Goal: Task Accomplishment & Management: Manage account settings

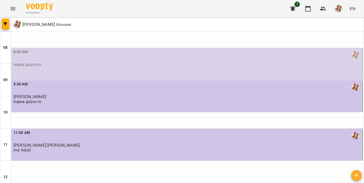
scroll to position [49, 0]
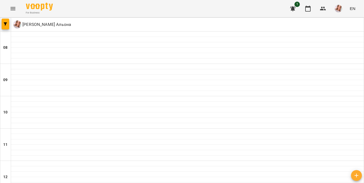
type input "**********"
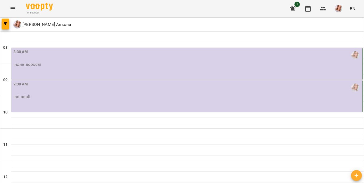
click at [125, 65] on div "8:30 AM Індив дорослі" at bounding box center [187, 58] width 348 height 18
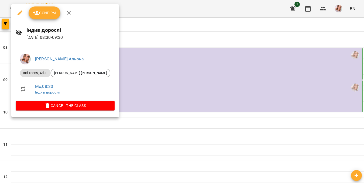
click at [190, 88] on div at bounding box center [182, 91] width 364 height 183
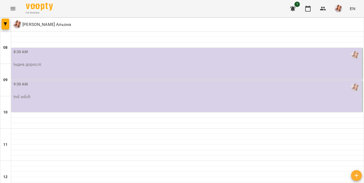
click at [190, 88] on div "9:30 AM" at bounding box center [187, 87] width 348 height 12
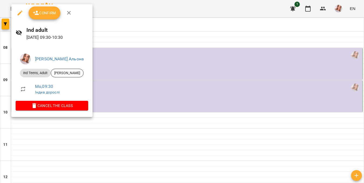
click at [44, 16] on span "Confirm" at bounding box center [44, 13] width 23 height 6
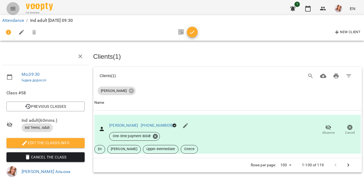
click at [9, 11] on button "Menu" at bounding box center [12, 8] width 13 height 13
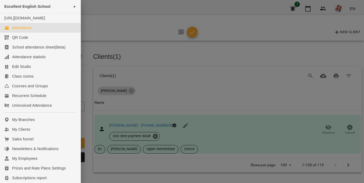
click at [29, 30] on div "Attendance" at bounding box center [22, 27] width 20 height 5
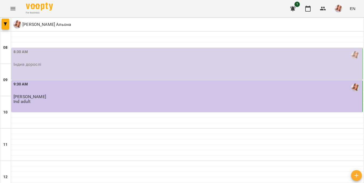
scroll to position [117, 0]
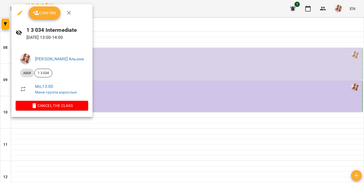
click at [50, 14] on span "Confirm" at bounding box center [44, 13] width 23 height 6
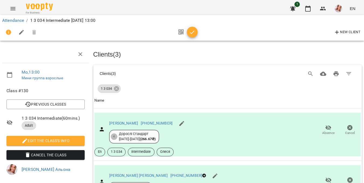
scroll to position [98, 0]
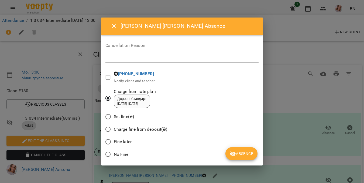
click at [243, 156] on span "Absence" at bounding box center [241, 153] width 23 height 6
